Goal: Task Accomplishment & Management: Manage account settings

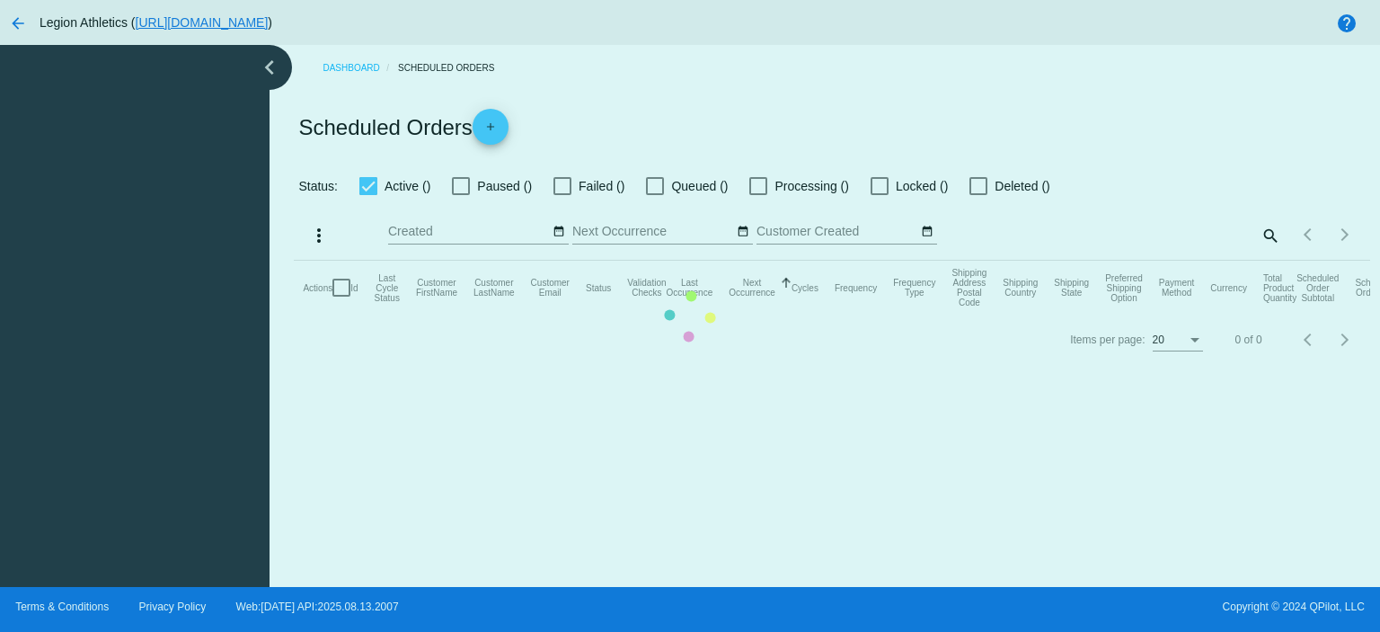
checkbox input "true"
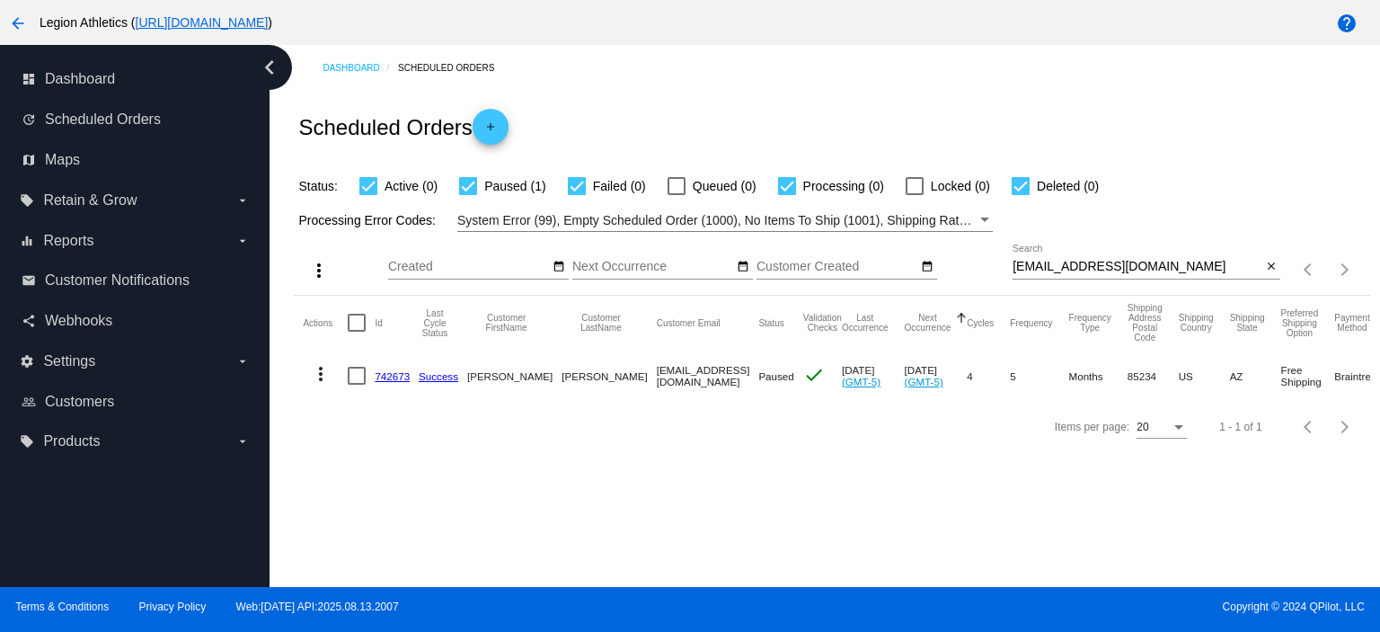
click at [1059, 264] on input "[EMAIL_ADDRESS][DOMAIN_NAME]" at bounding box center [1136, 267] width 249 height 14
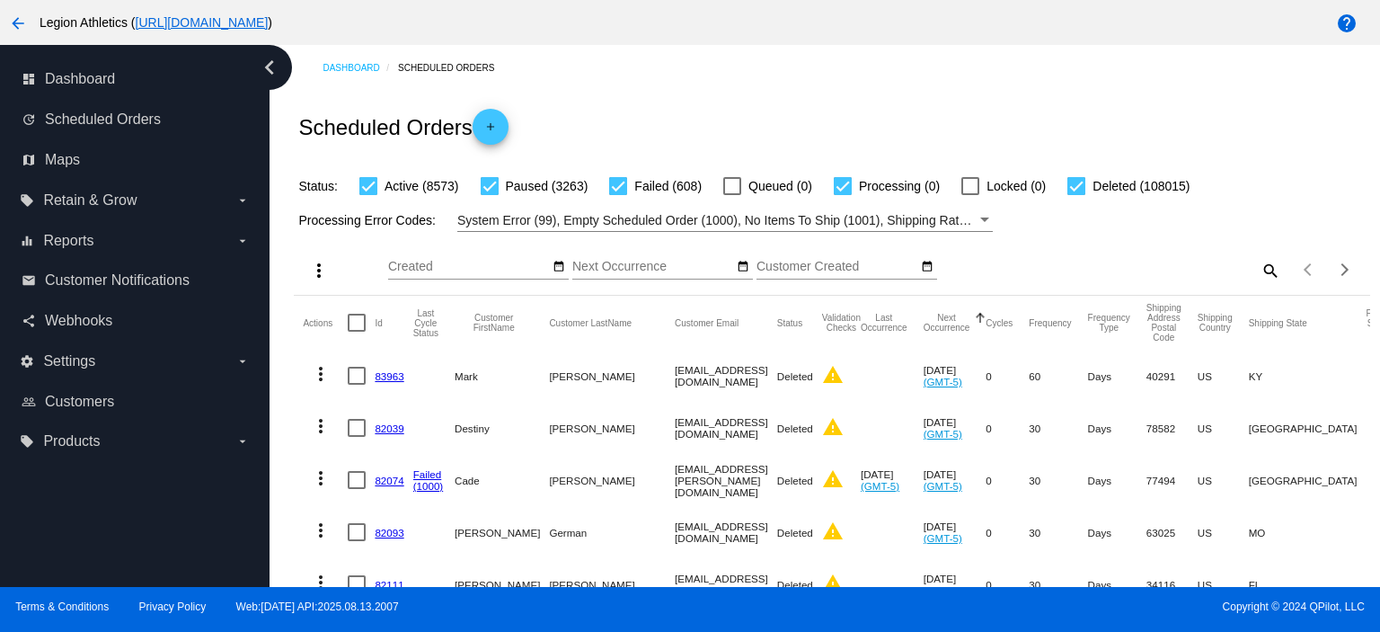
click at [1259, 261] on mat-icon "search" at bounding box center [1270, 270] width 22 height 28
type input "[EMAIL_ADDRESS][DOMAIN_NAME]"
click at [827, 114] on div "Scheduled Orders add" at bounding box center [831, 127] width 1075 height 72
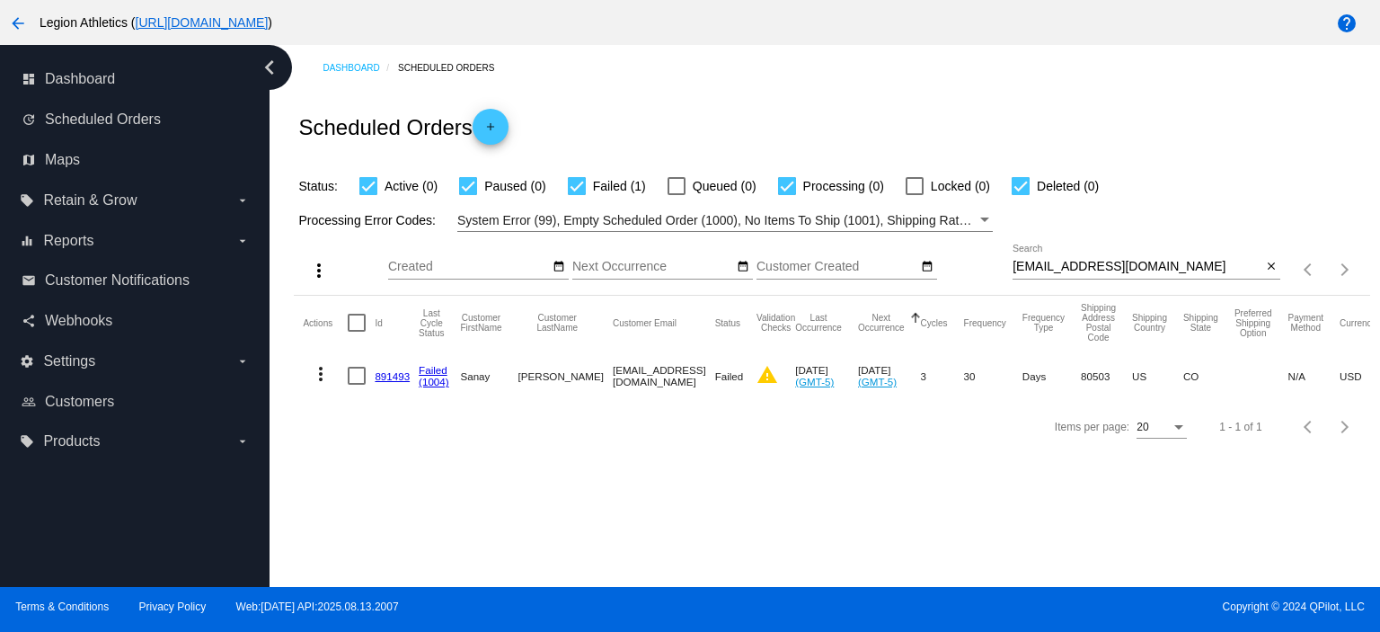
click at [386, 377] on link "891493" at bounding box center [392, 376] width 35 height 12
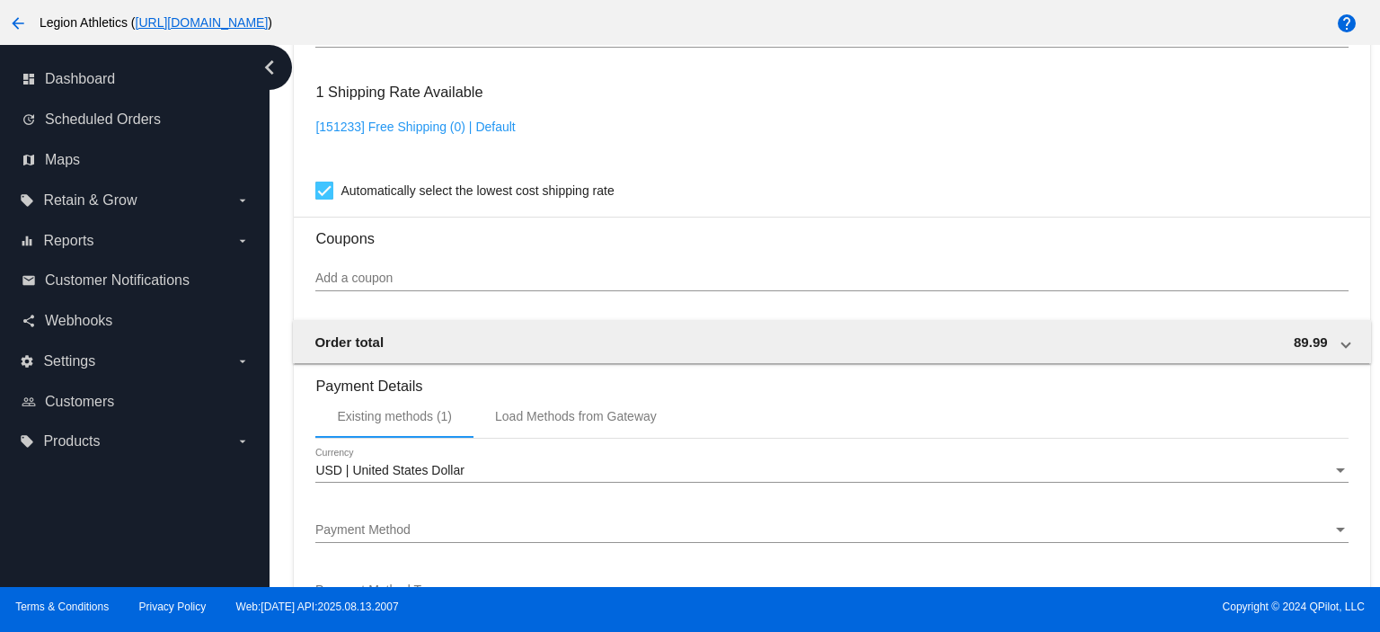
scroll to position [1725, 0]
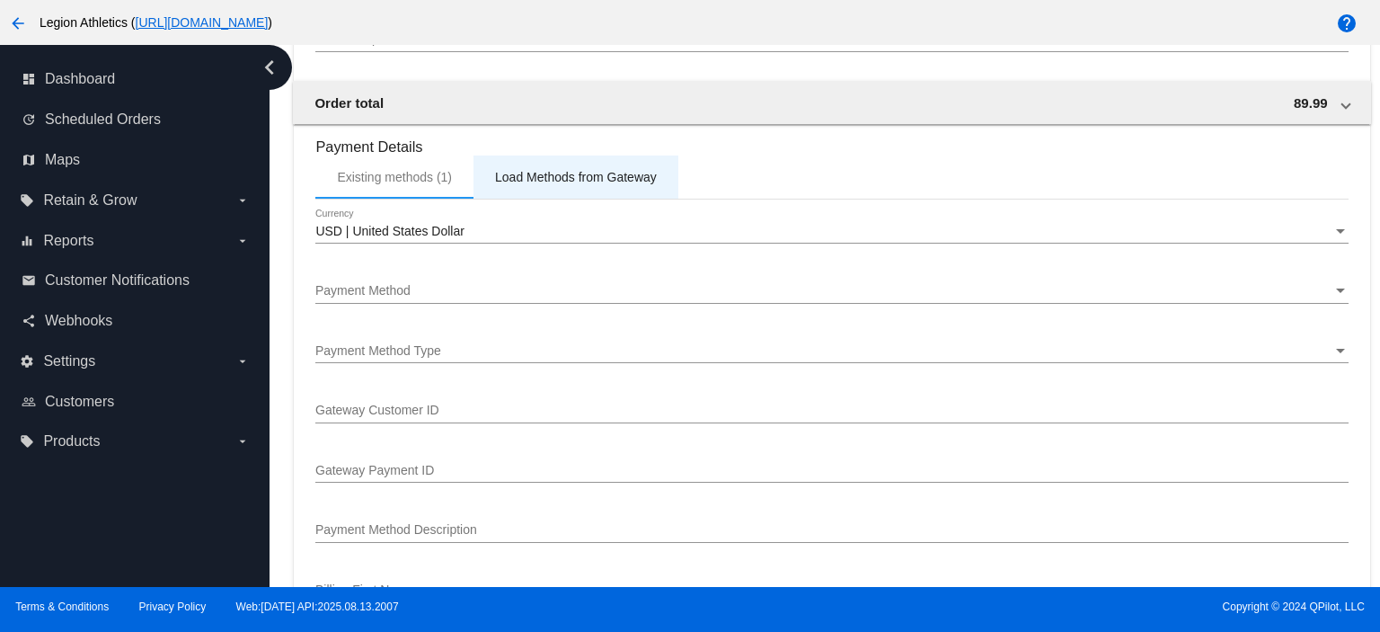
click at [547, 184] on div "Load Methods from Gateway" at bounding box center [576, 177] width 162 height 14
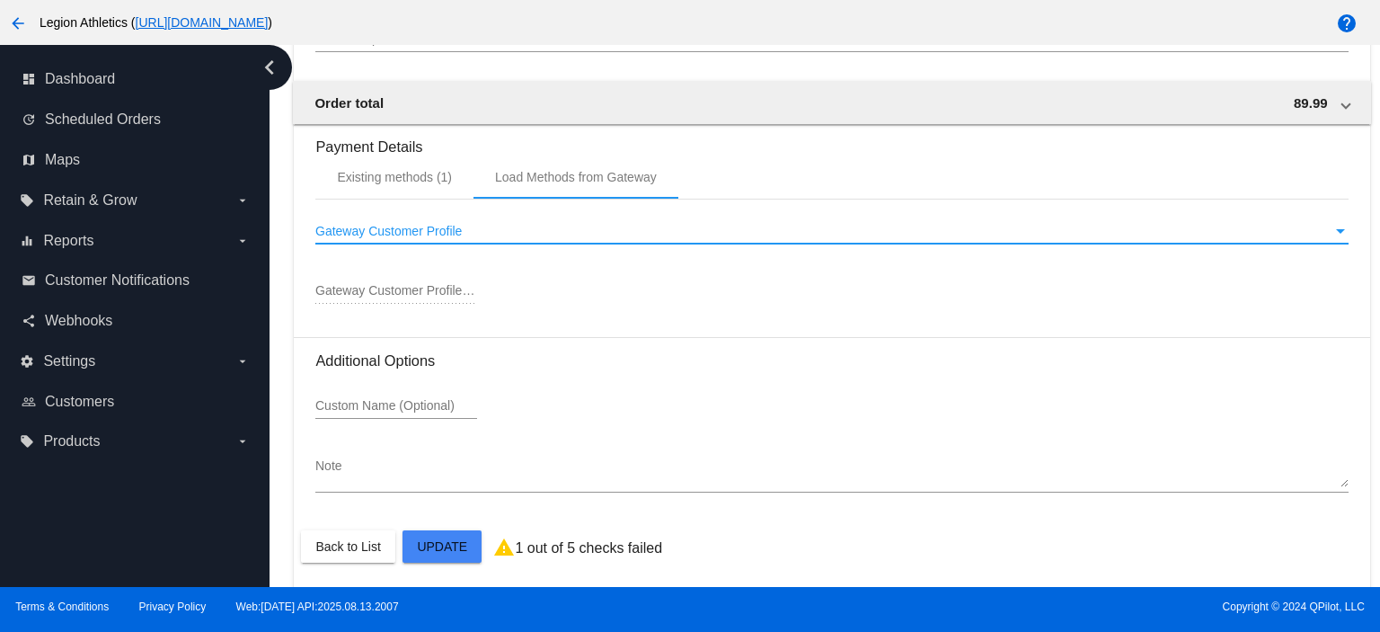
click at [482, 229] on div "Gateway Customer Profile" at bounding box center [823, 232] width 1016 height 14
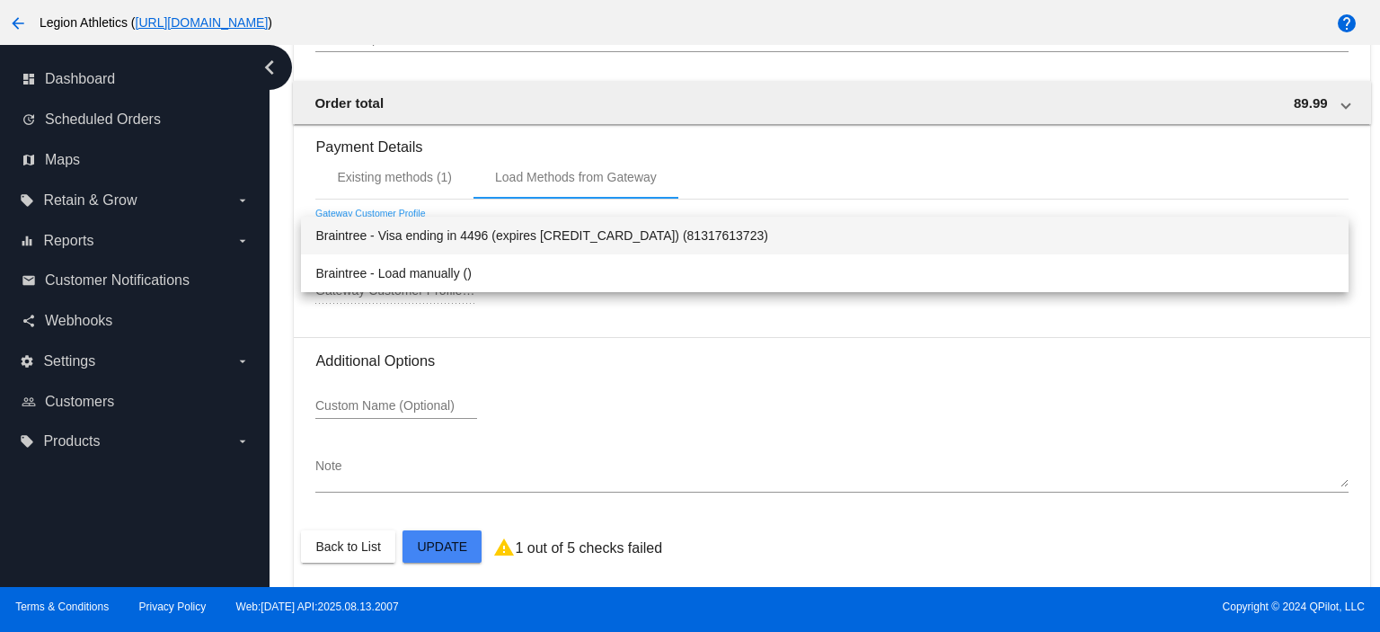
click at [510, 235] on span "Braintree - Visa ending in 4496 (expires [CREDIT_CARD_DATA]) (81317613723)" at bounding box center [824, 236] width 1019 height 38
type input "81317613723"
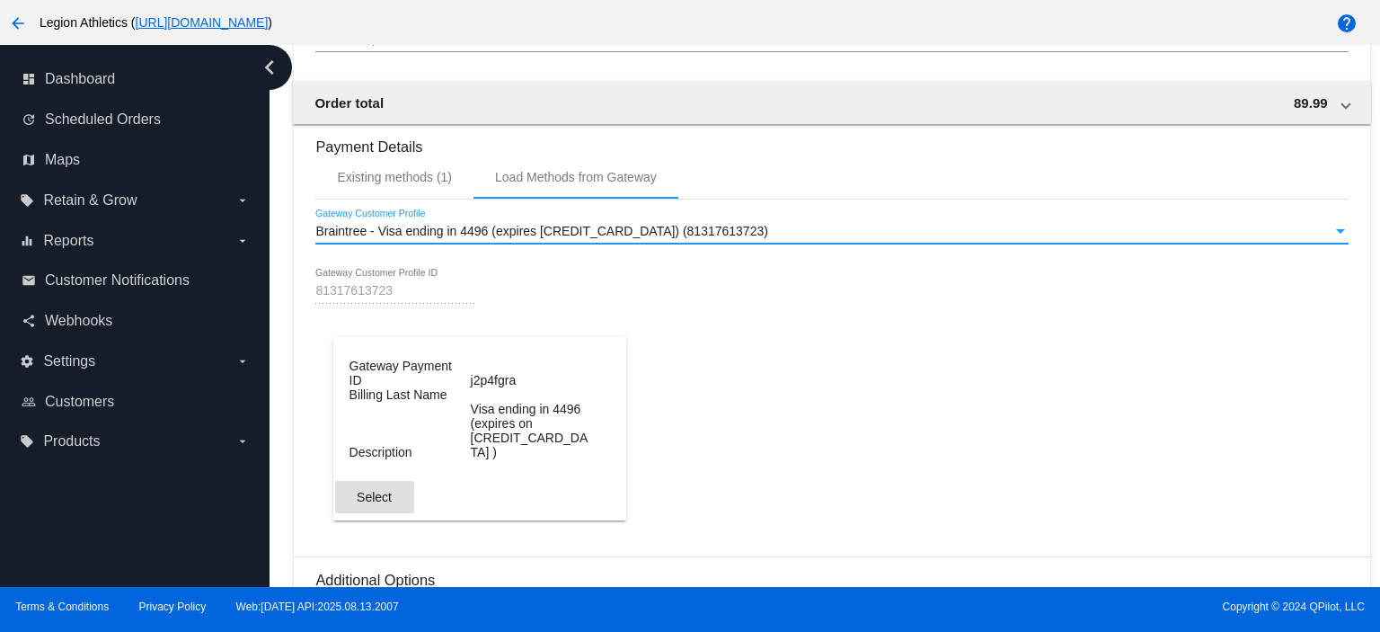
click at [381, 490] on span "Select" at bounding box center [374, 497] width 35 height 14
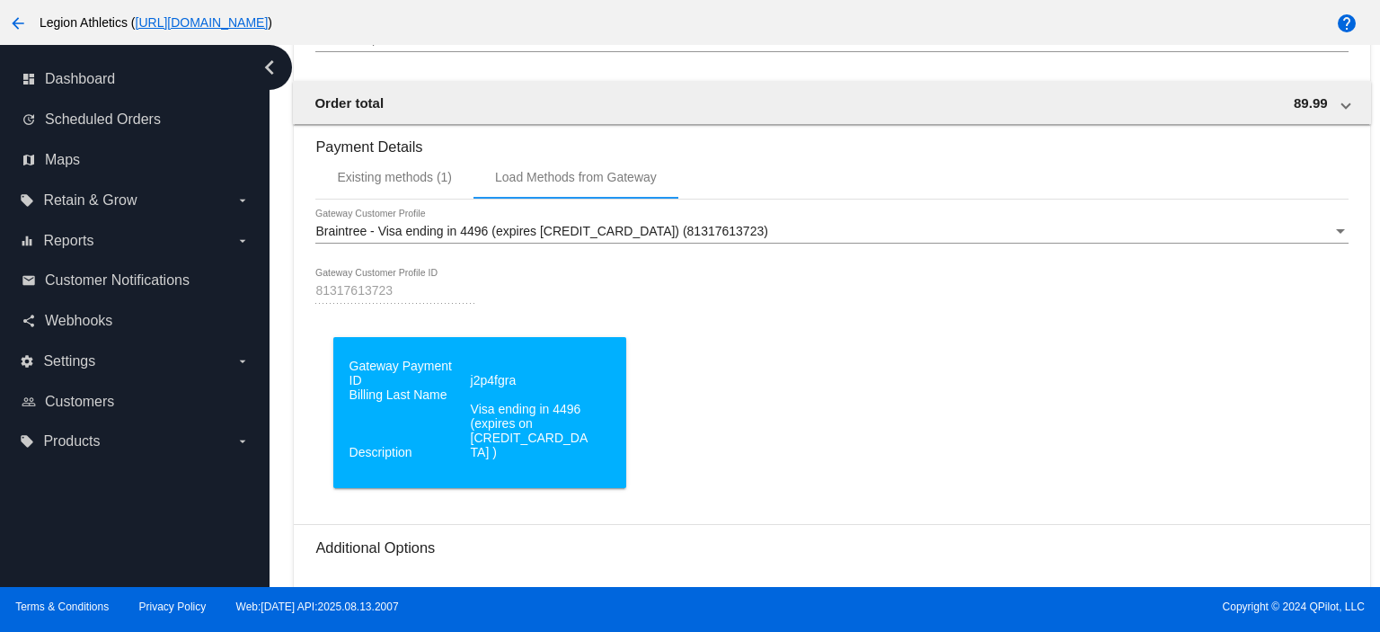
scroll to position [1911, 0]
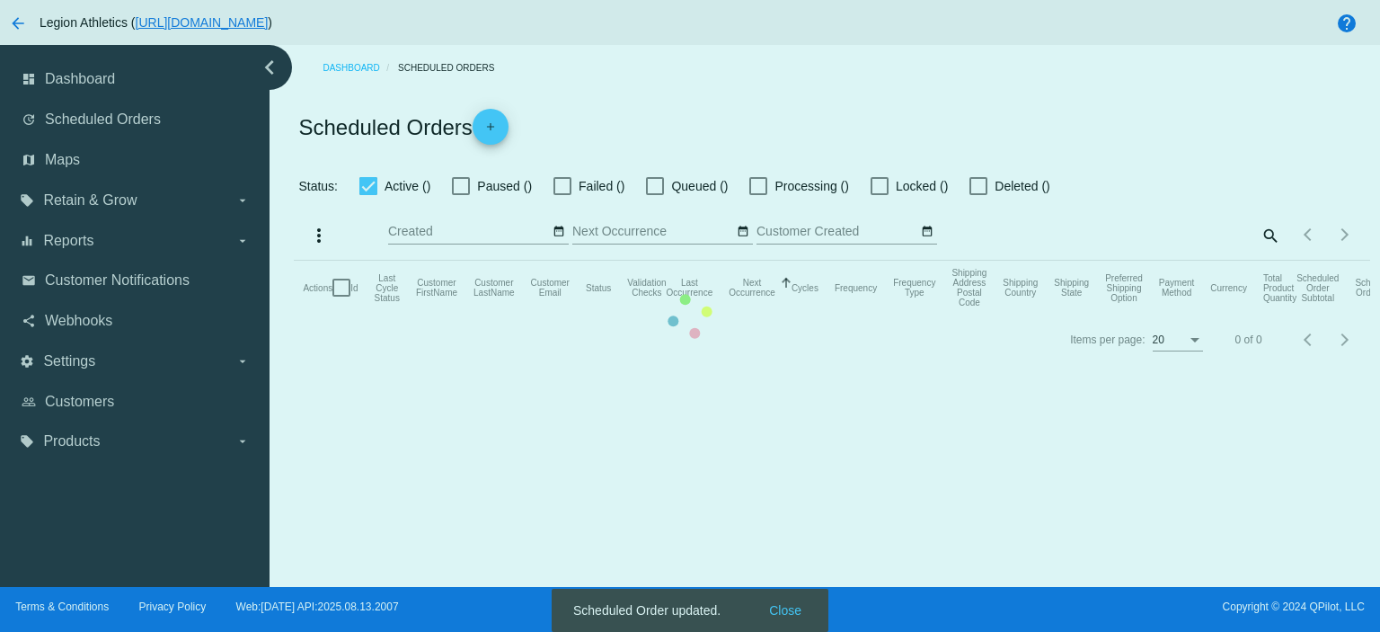
checkbox input "true"
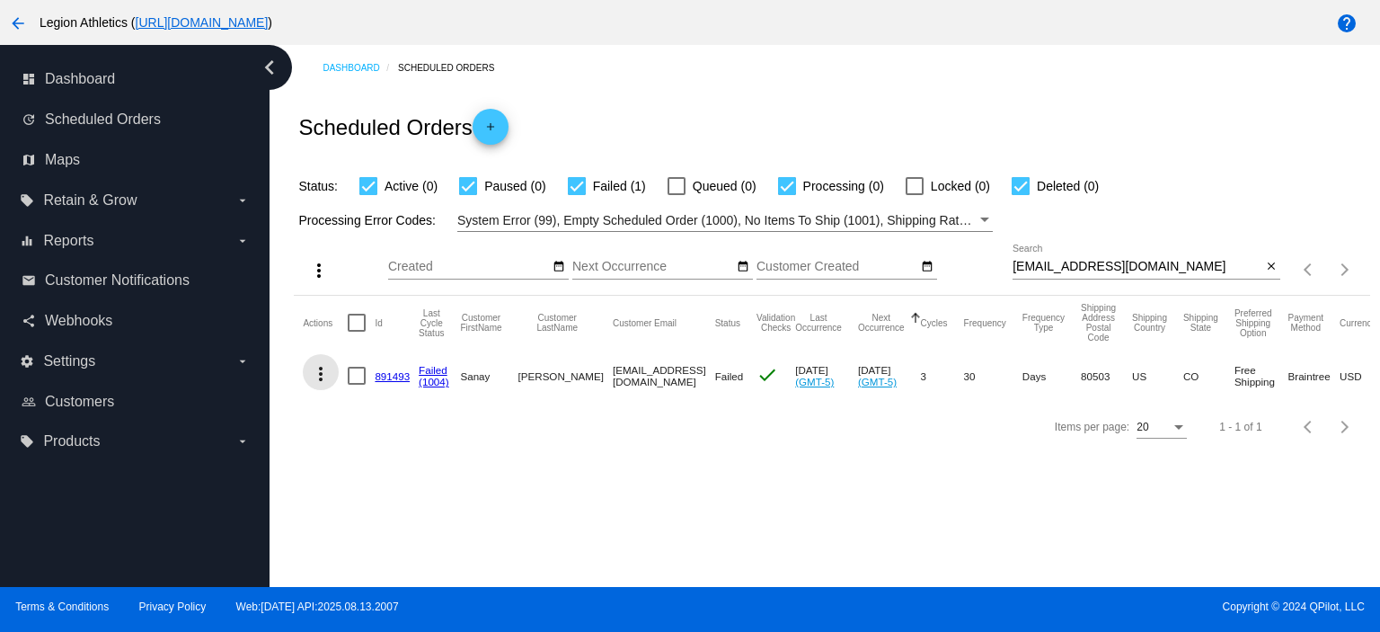
click at [325, 375] on mat-icon "more_vert" at bounding box center [321, 374] width 22 height 22
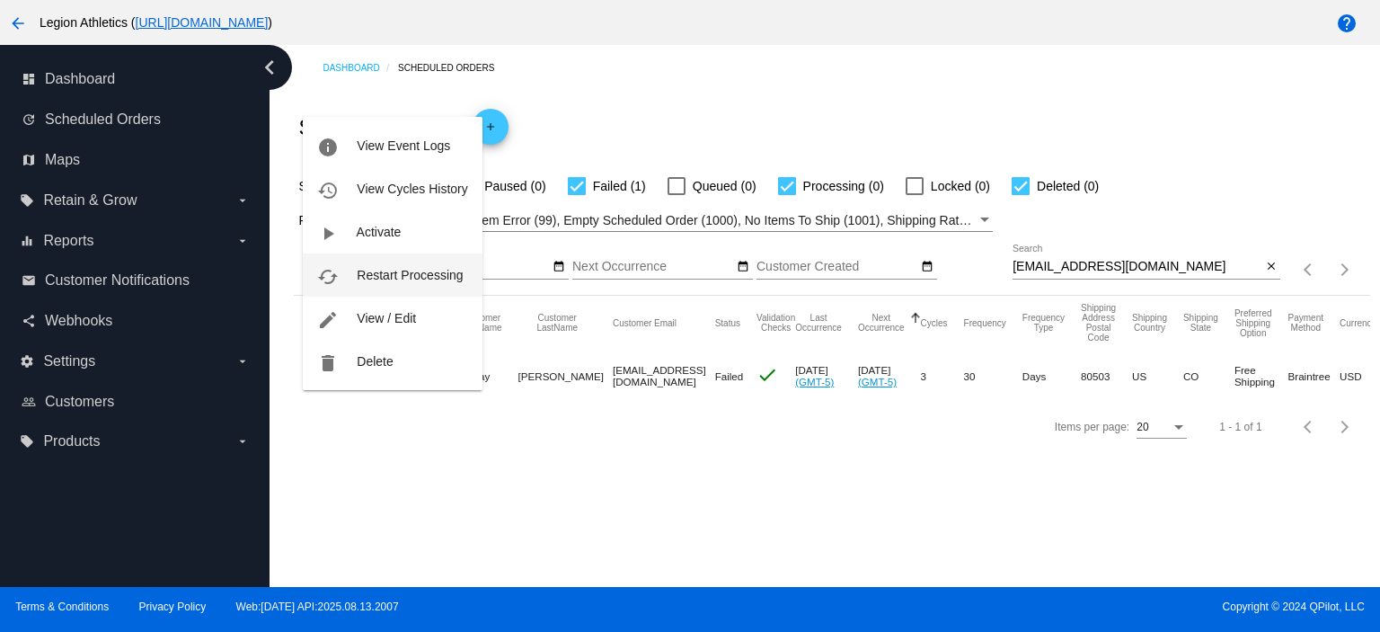
click at [389, 272] on span "Restart Processing" at bounding box center [410, 275] width 106 height 14
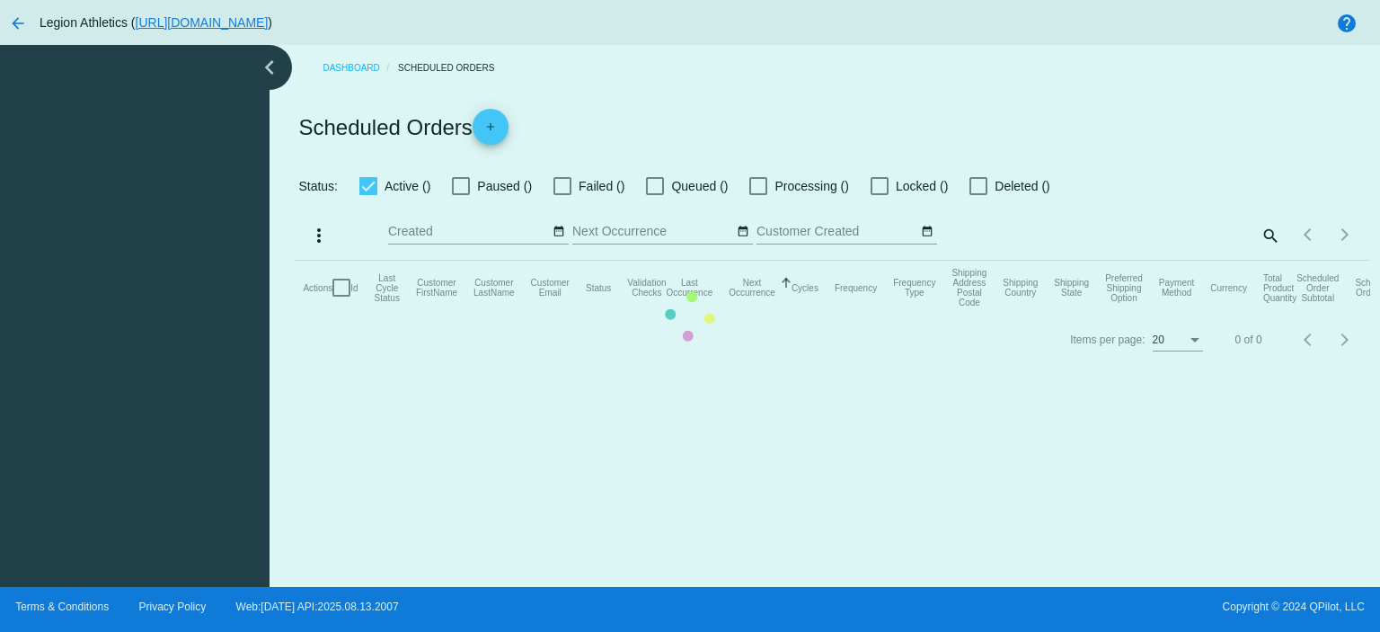
checkbox input "true"
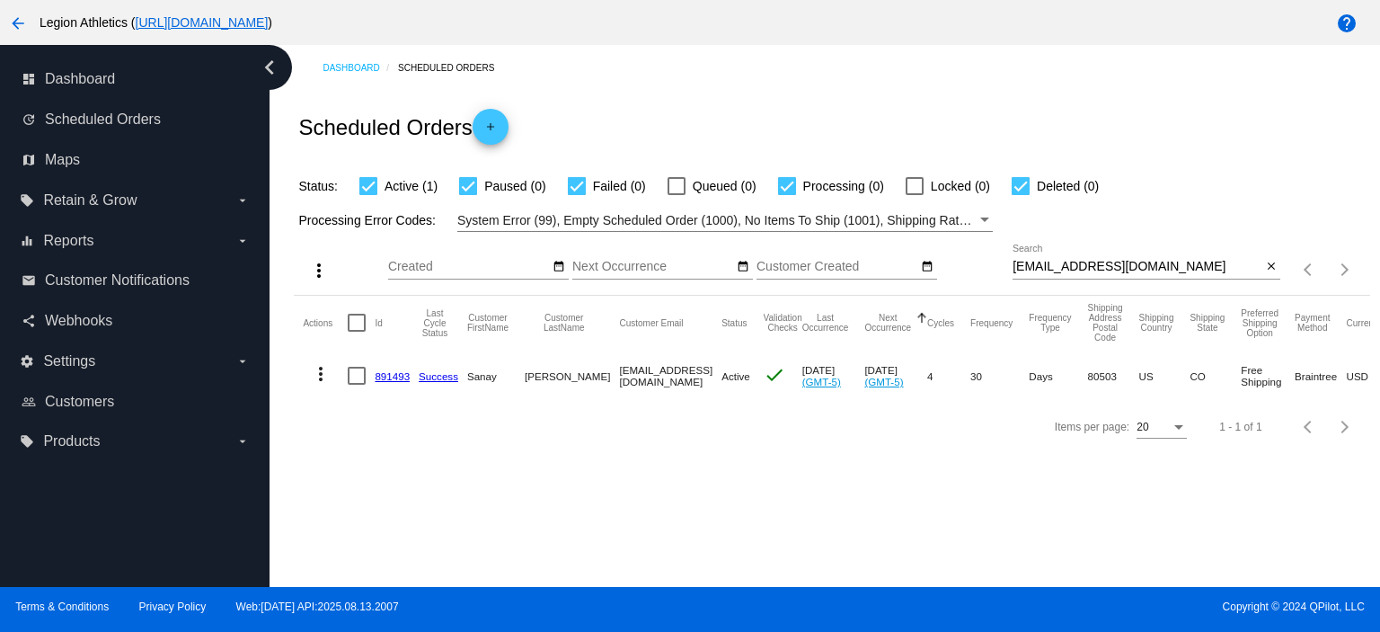
click at [1073, 263] on input "[EMAIL_ADDRESS][DOMAIN_NAME]" at bounding box center [1136, 267] width 249 height 14
paste input "jenwilliams16"
type input "jenwilliams16@gmail.com"
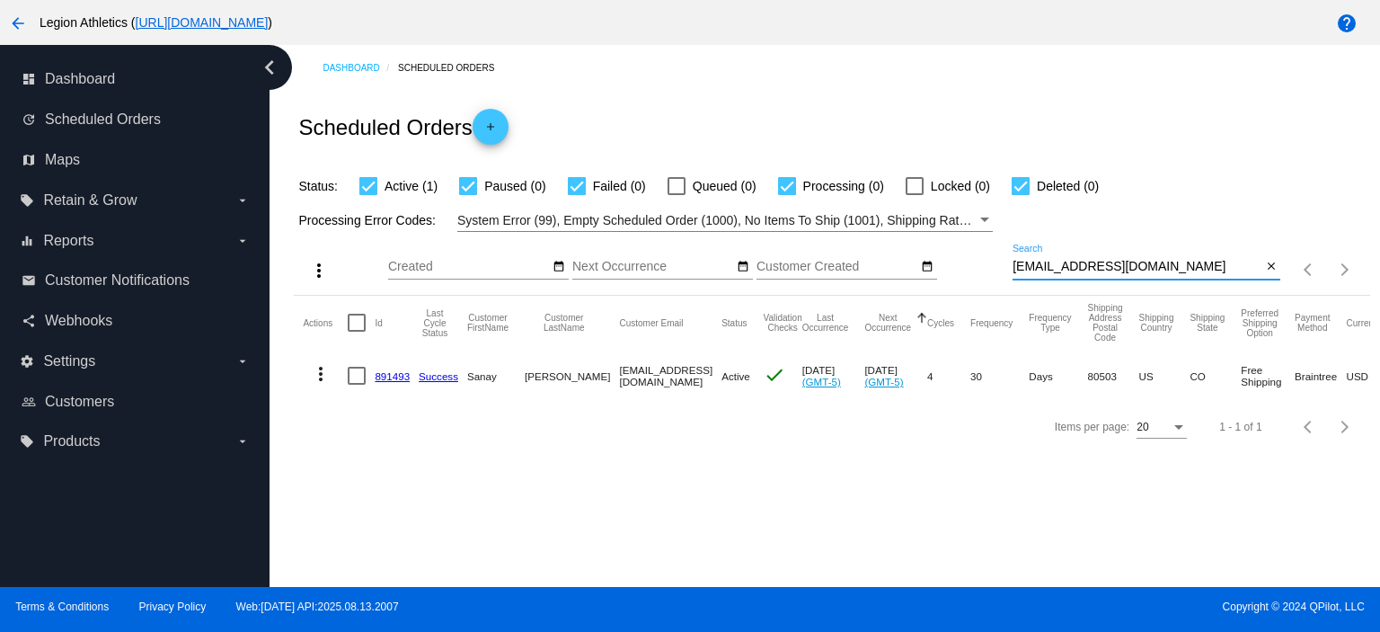
click at [934, 111] on div "Scheduled Orders add" at bounding box center [831, 127] width 1075 height 72
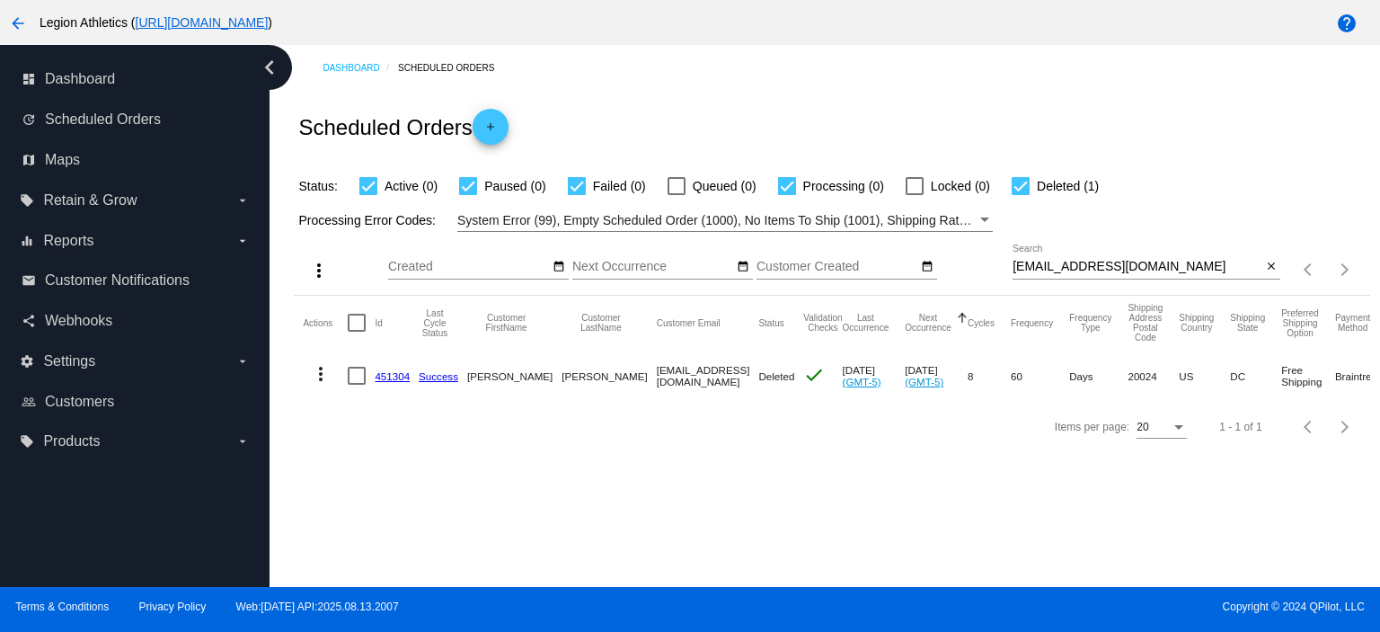
click at [384, 374] on link "451304" at bounding box center [392, 376] width 35 height 12
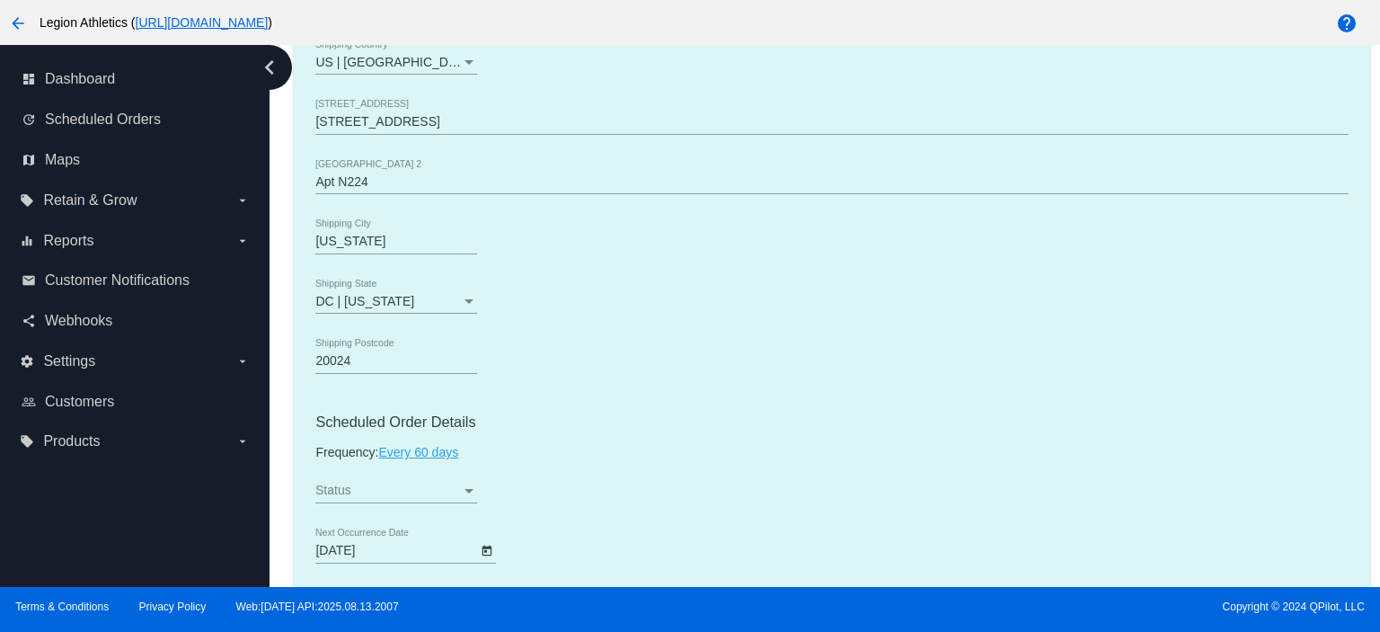
scroll to position [958, 0]
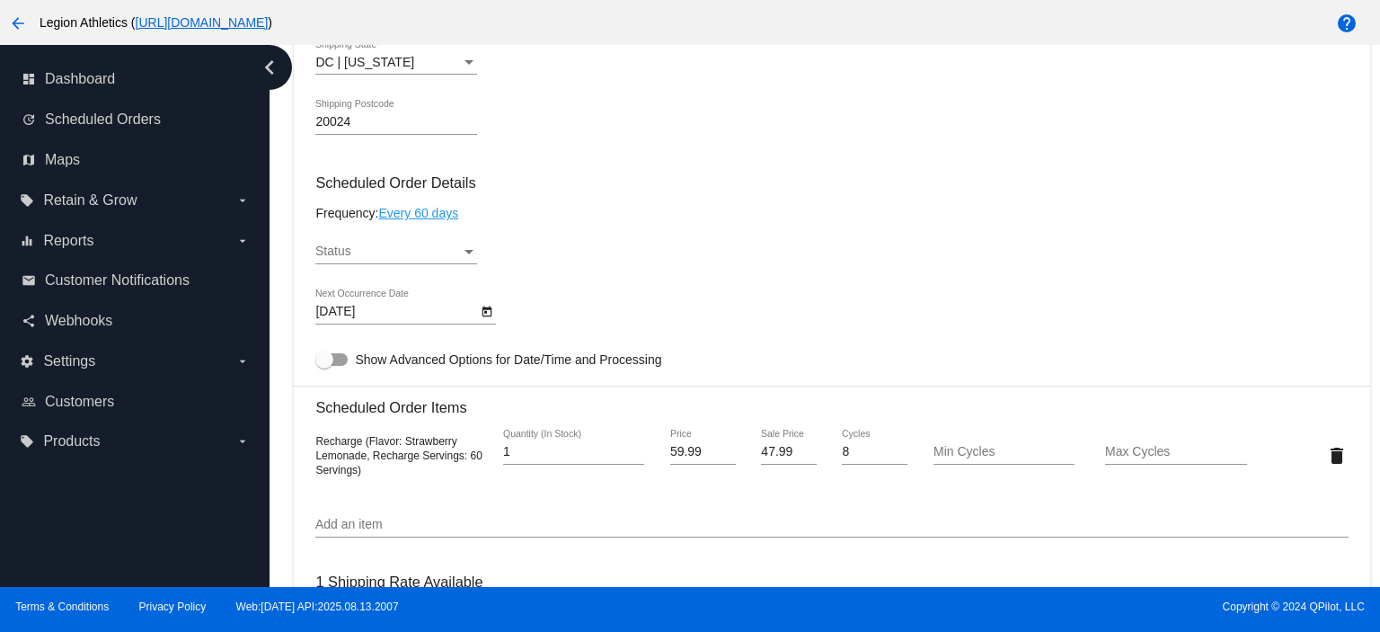
click at [340, 250] on span "Status" at bounding box center [333, 250] width 36 height 14
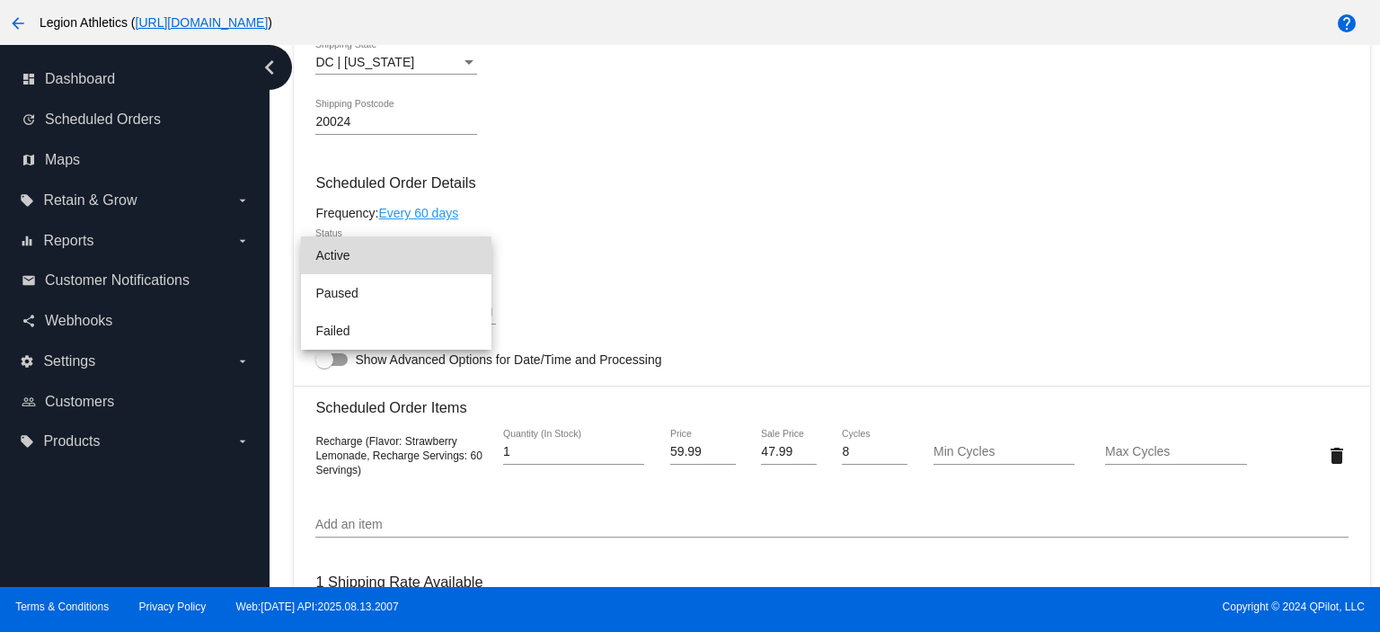
click at [363, 255] on span "Active" at bounding box center [396, 255] width 162 height 38
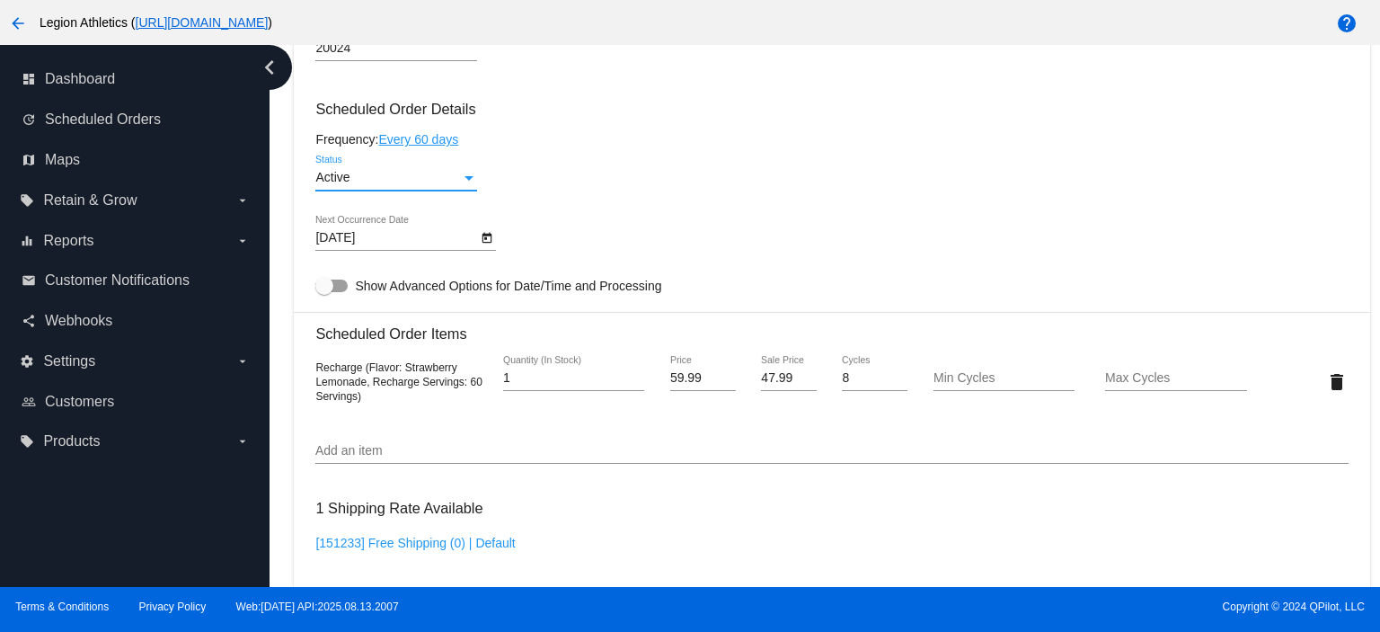
scroll to position [1750, 0]
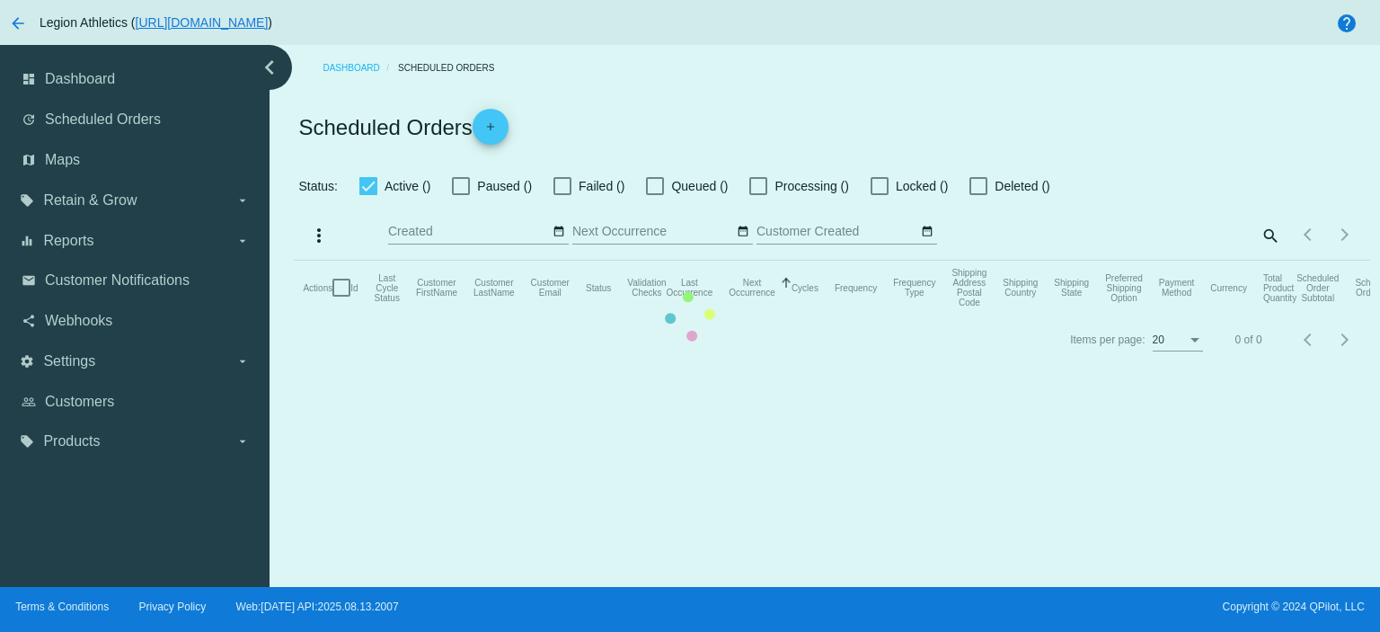
checkbox input "true"
